Goal: Task Accomplishment & Management: Complete application form

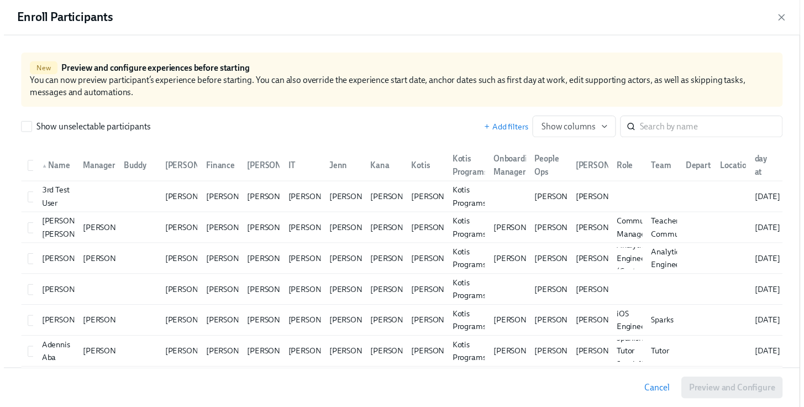
scroll to position [0, 26340]
click at [798, 19] on icon "button" at bounding box center [793, 17] width 11 height 11
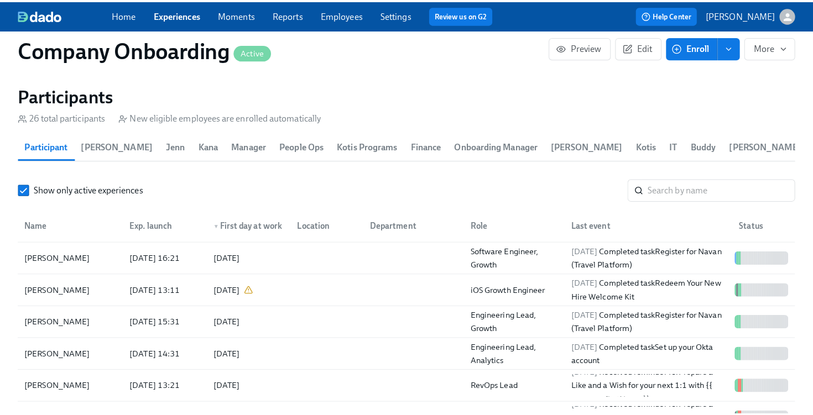
scroll to position [1354, 0]
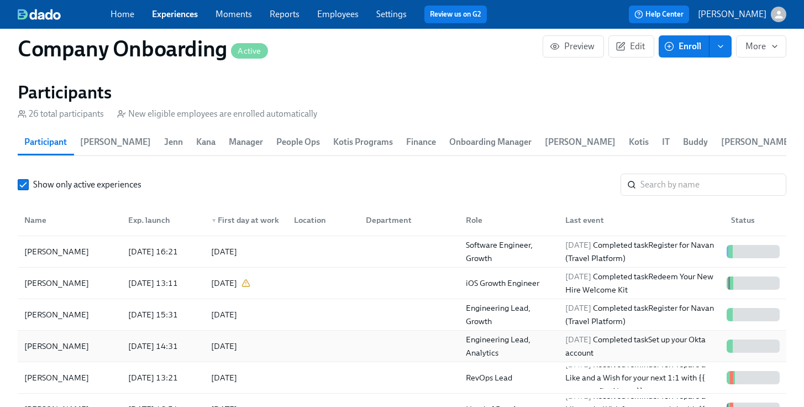
click at [395, 341] on div at bounding box center [407, 346] width 100 height 22
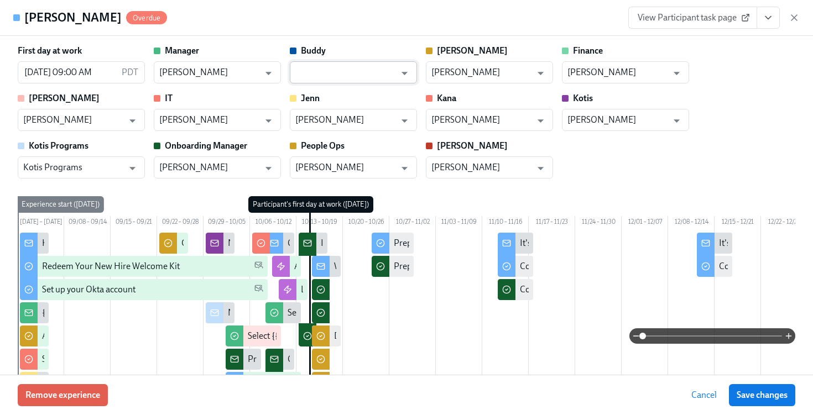
click at [359, 73] on input "text" at bounding box center [345, 72] width 100 height 22
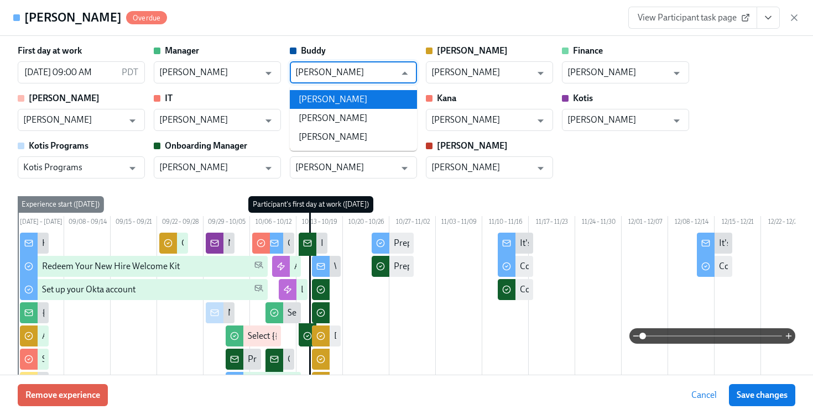
click at [364, 94] on li "[PERSON_NAME]" at bounding box center [353, 99] width 127 height 19
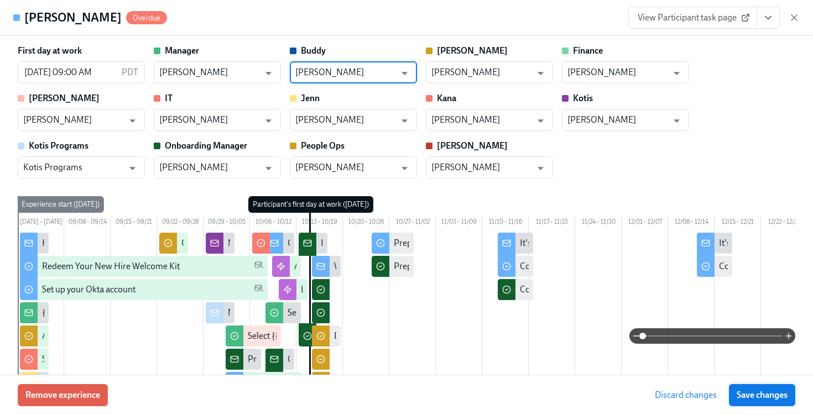
type input "[PERSON_NAME]"
click at [764, 402] on button "Save changes" at bounding box center [762, 395] width 66 height 22
type input "[PERSON_NAME]"
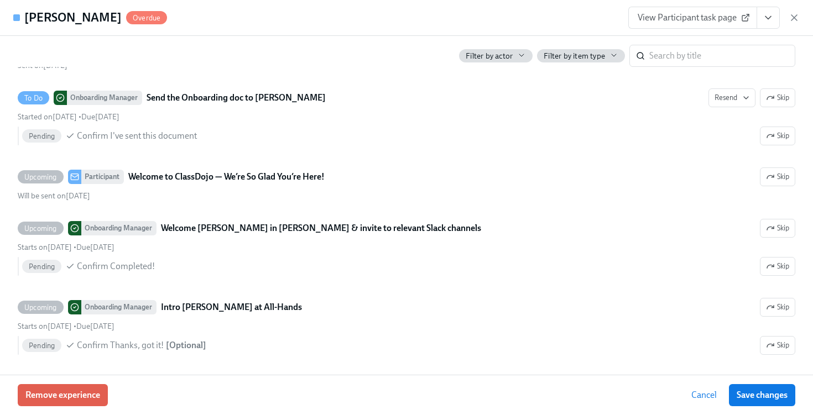
scroll to position [3144, 0]
